Goal: Information Seeking & Learning: Learn about a topic

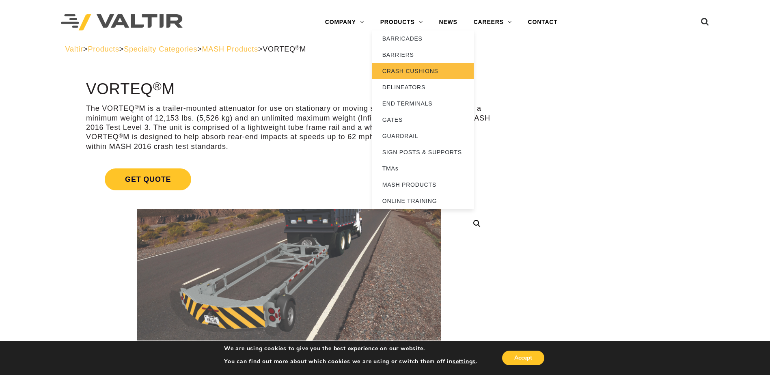
click at [422, 73] on link "CRASH CUSHIONS" at bounding box center [423, 71] width 102 height 16
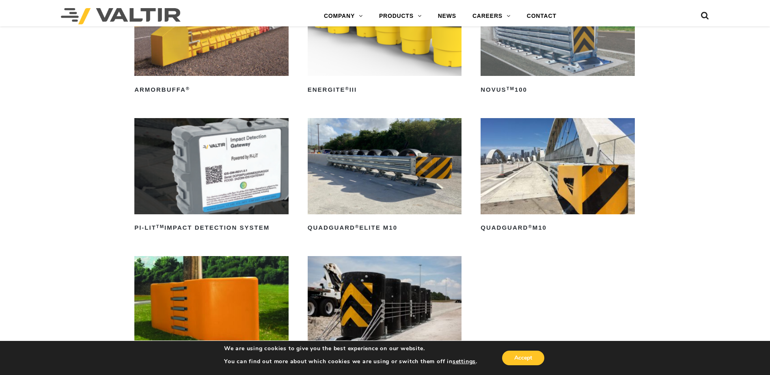
scroll to position [203, 0]
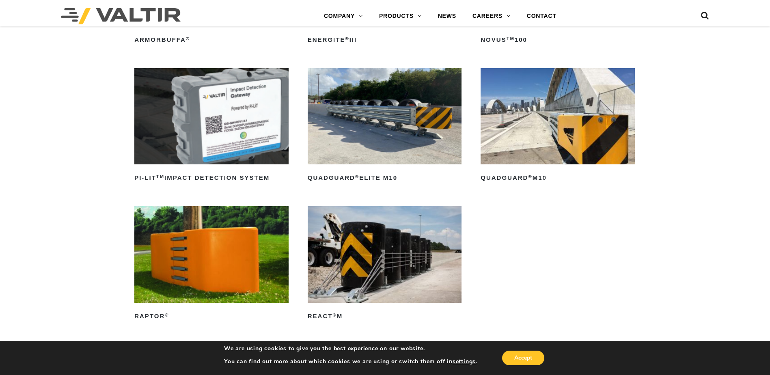
click at [370, 143] on img at bounding box center [385, 116] width 154 height 96
click at [359, 295] on img at bounding box center [385, 254] width 154 height 96
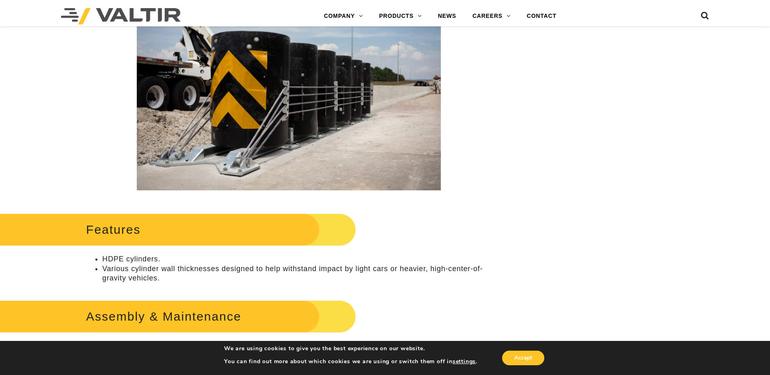
scroll to position [203, 0]
